Goal: Information Seeking & Learning: Find specific page/section

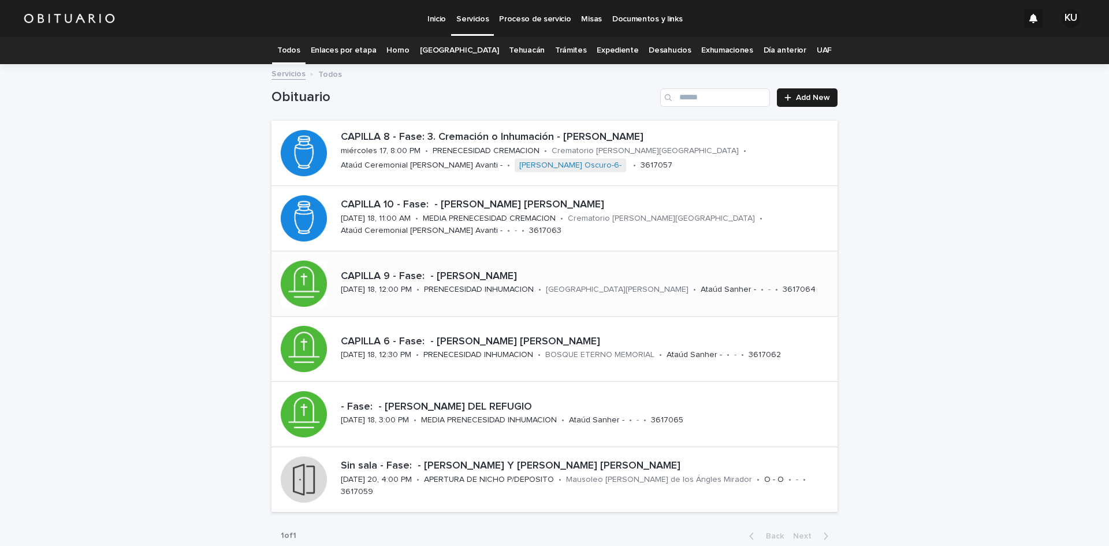
click at [466, 273] on p "CAPILLA 9 - Fase: - [PERSON_NAME]" at bounding box center [587, 276] width 492 height 13
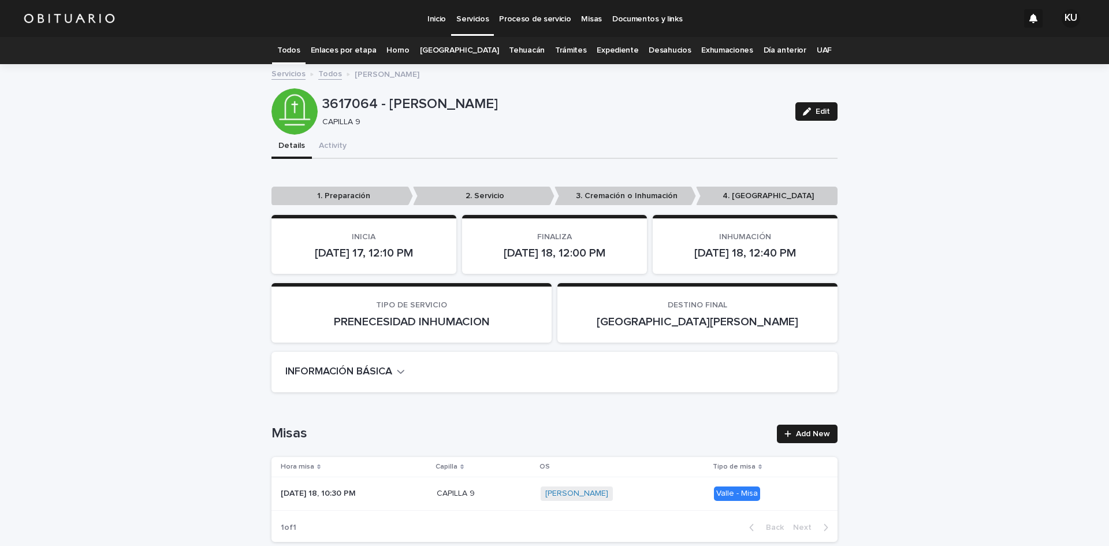
click at [300, 46] on link "Todos" at bounding box center [288, 50] width 23 height 27
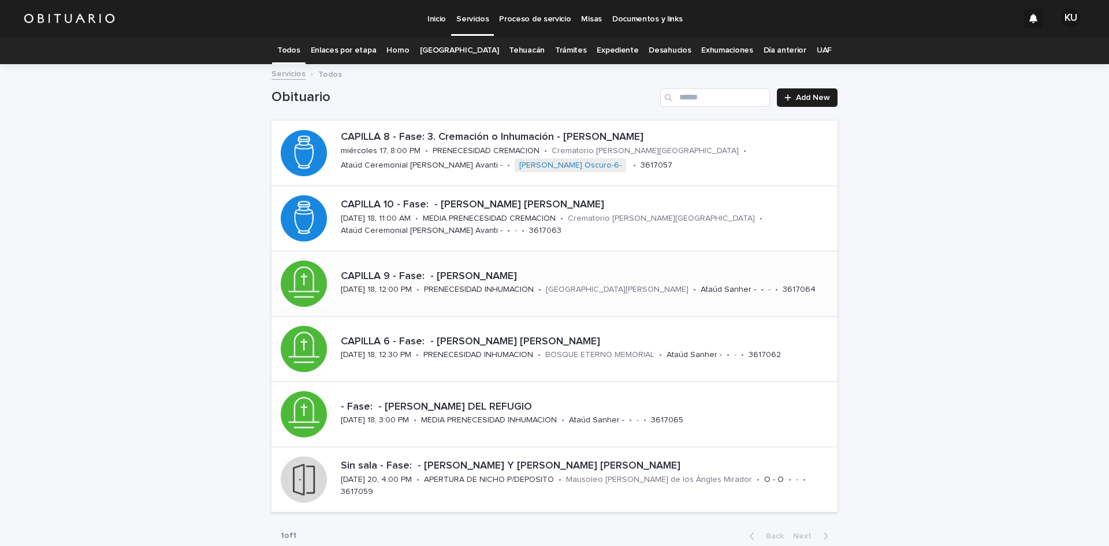
click at [485, 270] on p "CAPILLA 9 - Fase: - [PERSON_NAME]" at bounding box center [587, 276] width 492 height 13
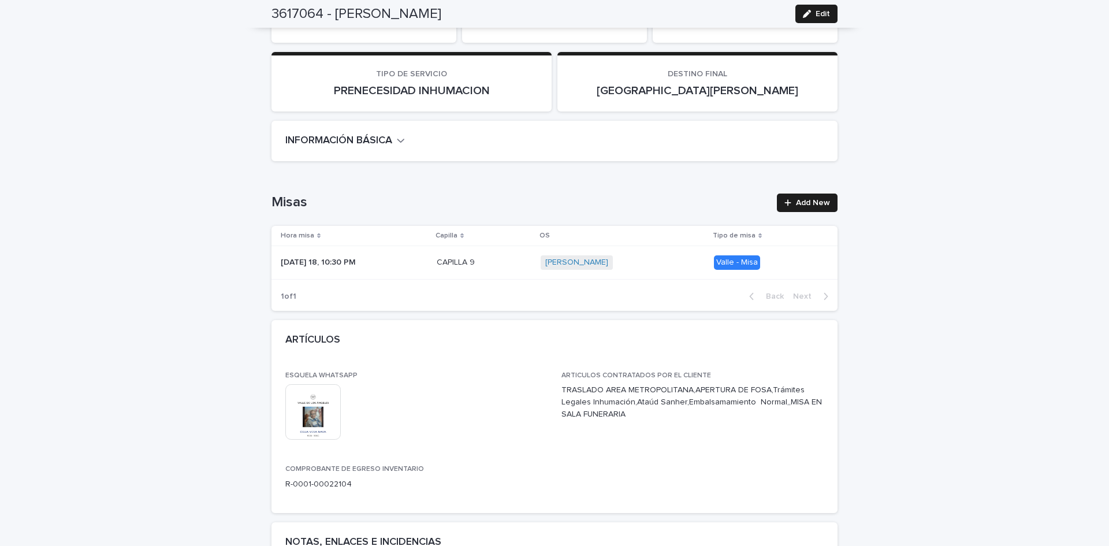
scroll to position [300, 0]
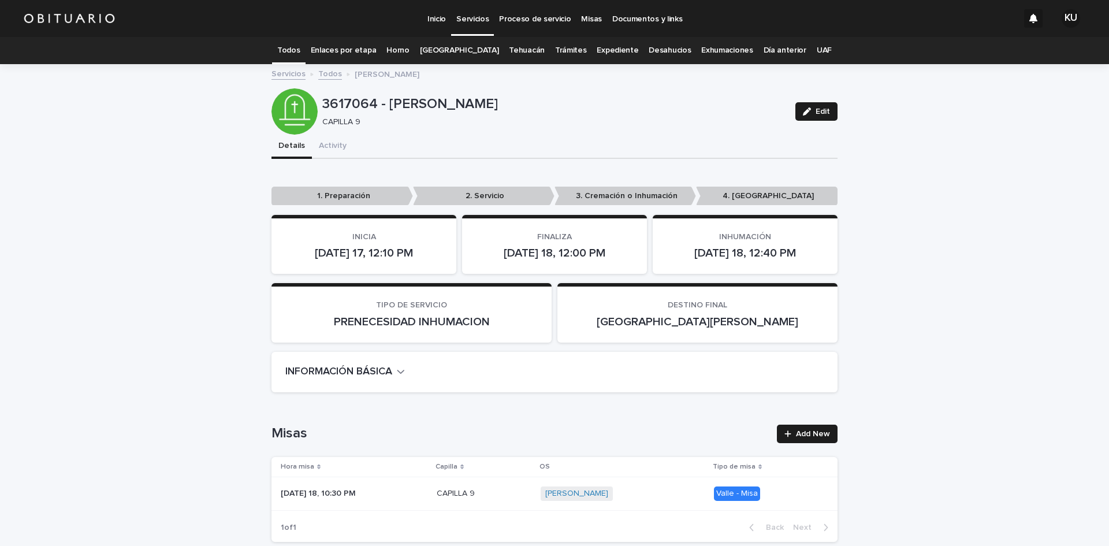
click at [300, 46] on link "Todos" at bounding box center [288, 50] width 23 height 27
